Goal: Transaction & Acquisition: Purchase product/service

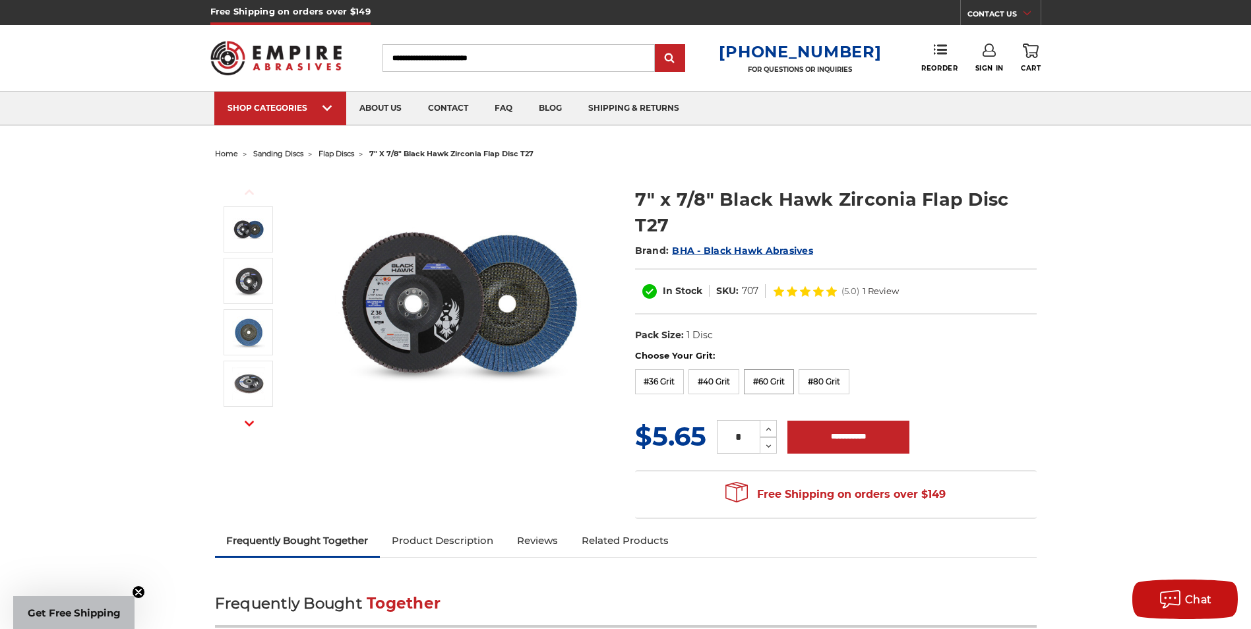
click at [772, 381] on label "#60 Grit" at bounding box center [769, 381] width 50 height 25
click at [817, 381] on label "#80 Grit" at bounding box center [824, 381] width 51 height 25
click at [762, 381] on label "#60 Grit" at bounding box center [769, 381] width 50 height 25
click at [811, 377] on label "#80 Grit" at bounding box center [824, 381] width 51 height 25
click at [675, 382] on label "#36 Grit" at bounding box center [659, 381] width 49 height 25
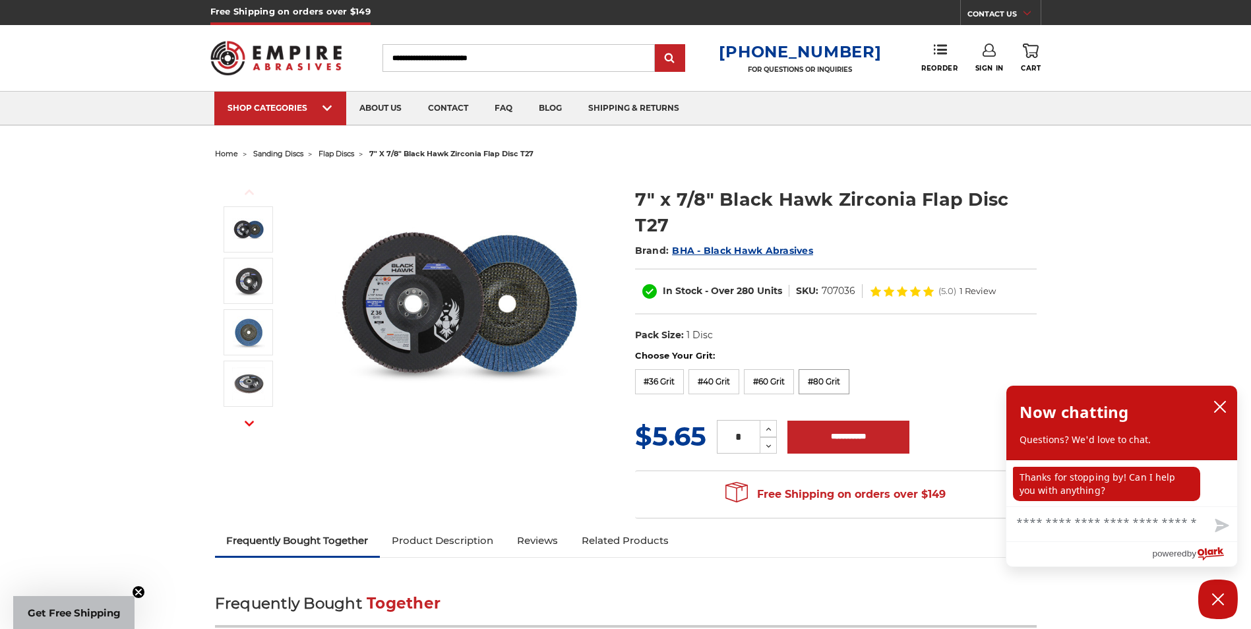
click at [826, 380] on label "#80 Grit" at bounding box center [824, 381] width 51 height 25
click at [1221, 408] on icon "close chatbox" at bounding box center [1220, 407] width 11 height 11
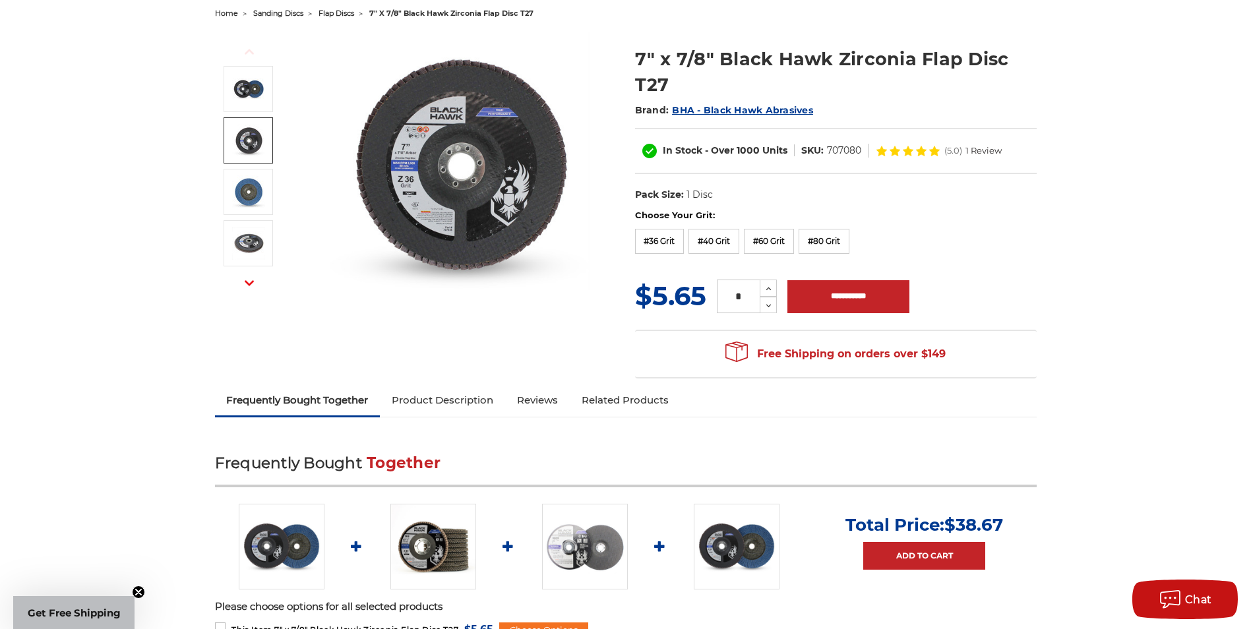
scroll to position [528, 0]
